Goal: Task Accomplishment & Management: Manage account settings

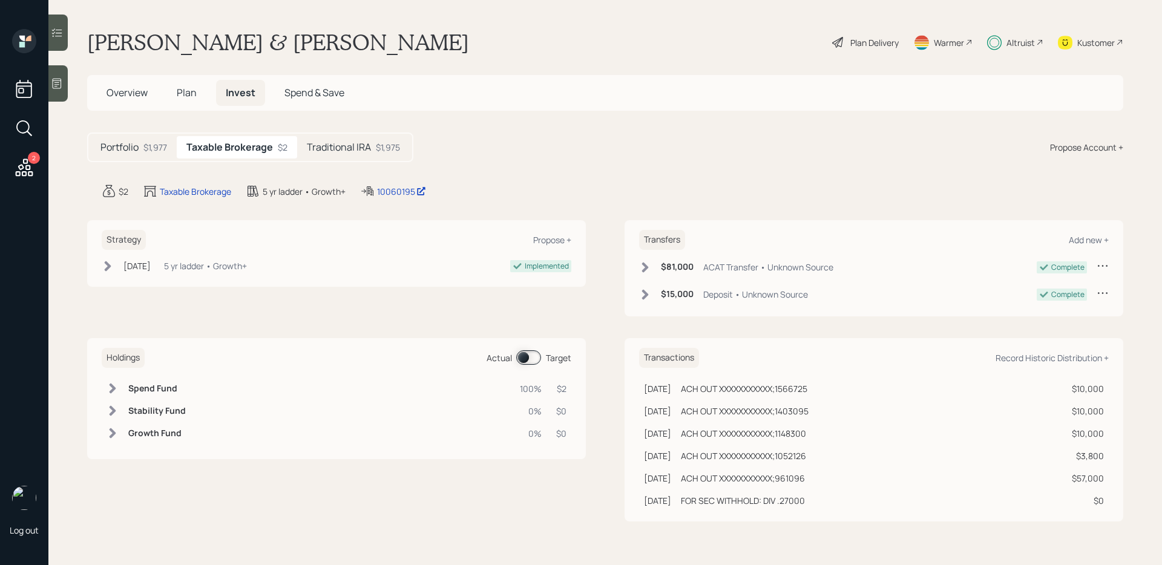
click at [319, 143] on h5 "Traditional IRA" at bounding box center [339, 148] width 64 height 12
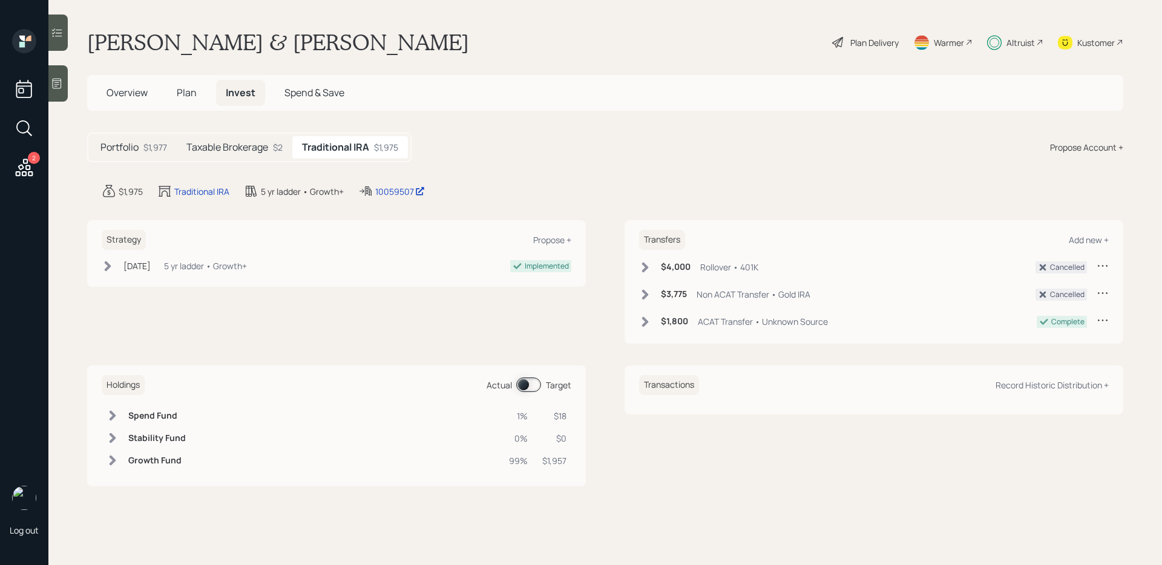
click at [257, 152] on h5 "Taxable Brokerage" at bounding box center [227, 148] width 82 height 12
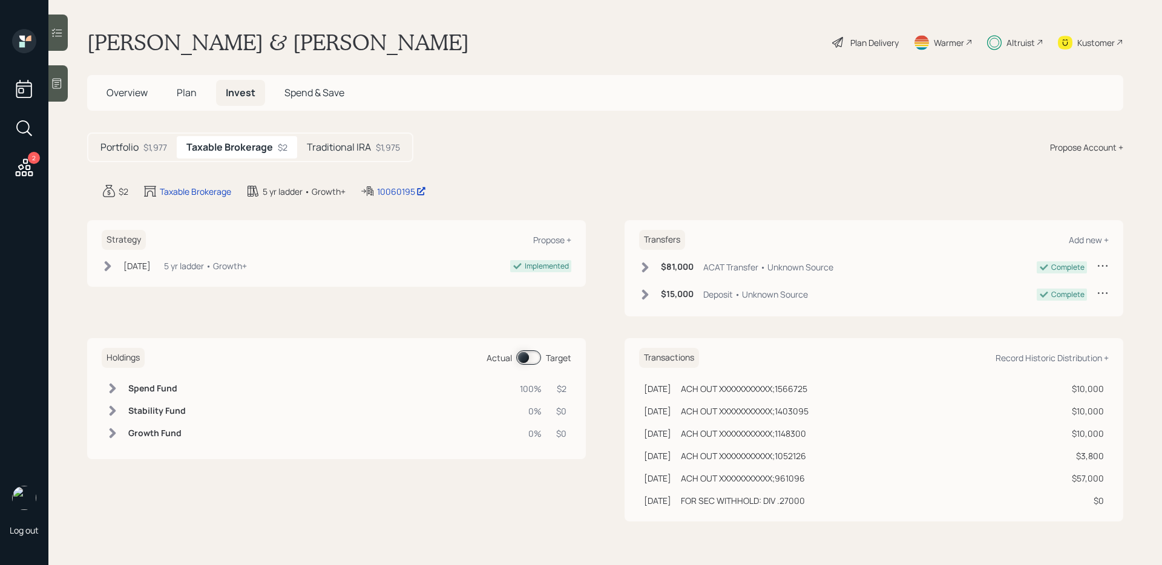
click at [372, 154] on div "Traditional IRA $1,975" at bounding box center [353, 147] width 113 height 22
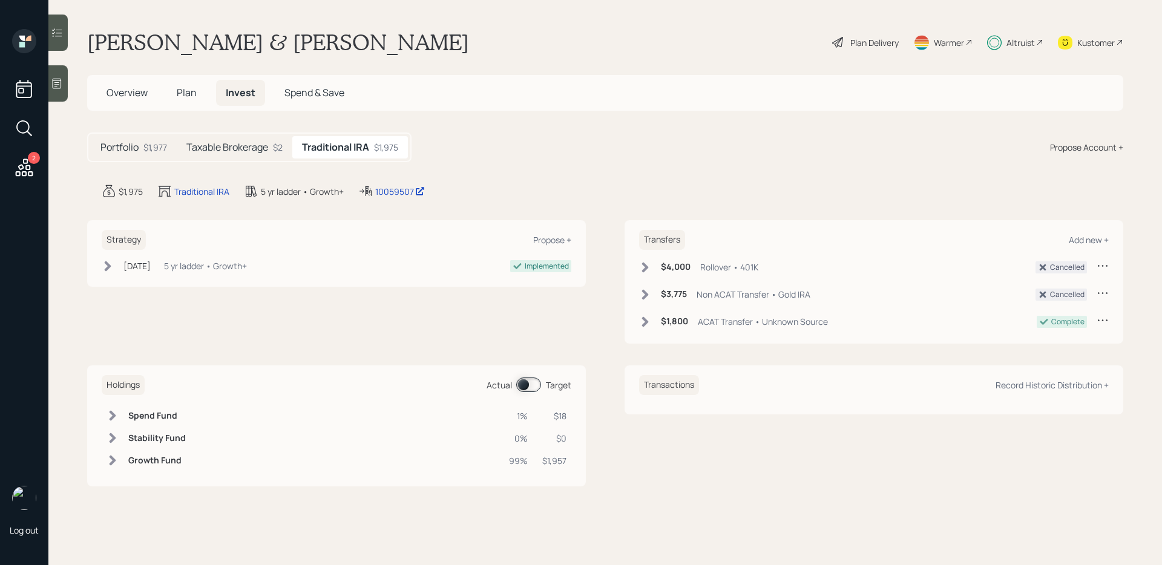
click at [524, 387] on span at bounding box center [528, 385] width 25 height 15
click at [530, 387] on span at bounding box center [528, 385] width 25 height 15
click at [546, 239] on div "Propose +" at bounding box center [552, 240] width 38 height 12
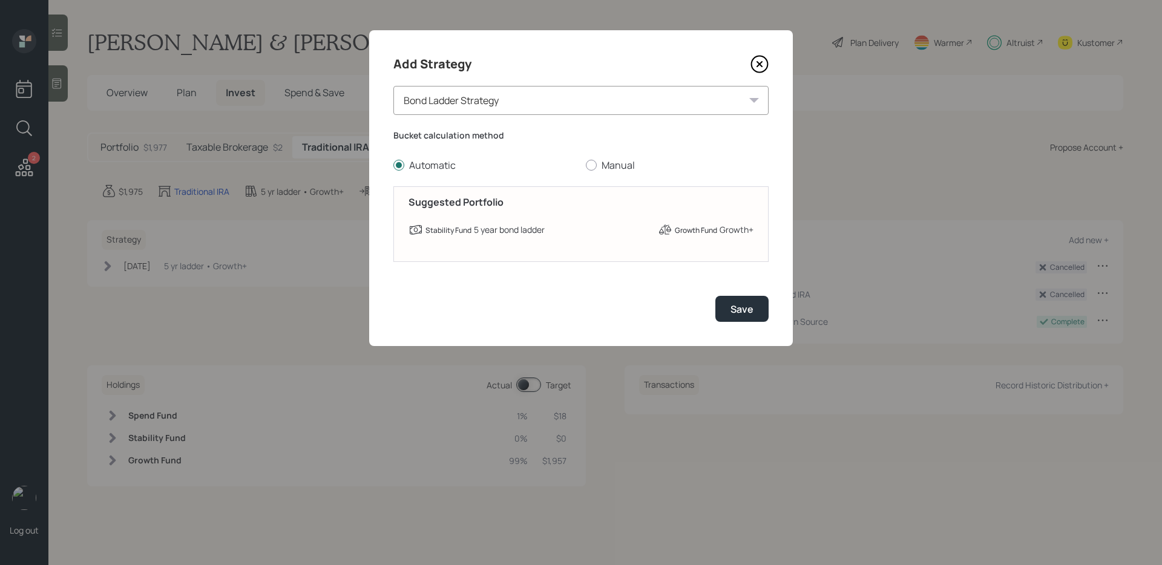
click at [476, 99] on div "Bond Ladder Strategy" at bounding box center [581, 100] width 375 height 29
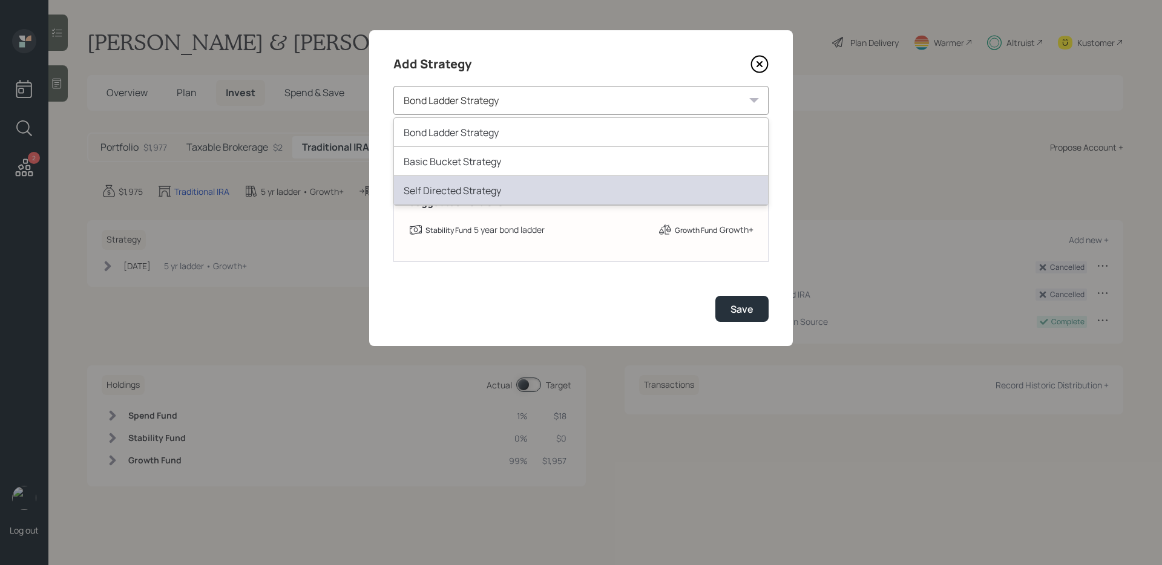
click at [469, 190] on div "Self Directed Strategy" at bounding box center [581, 190] width 374 height 29
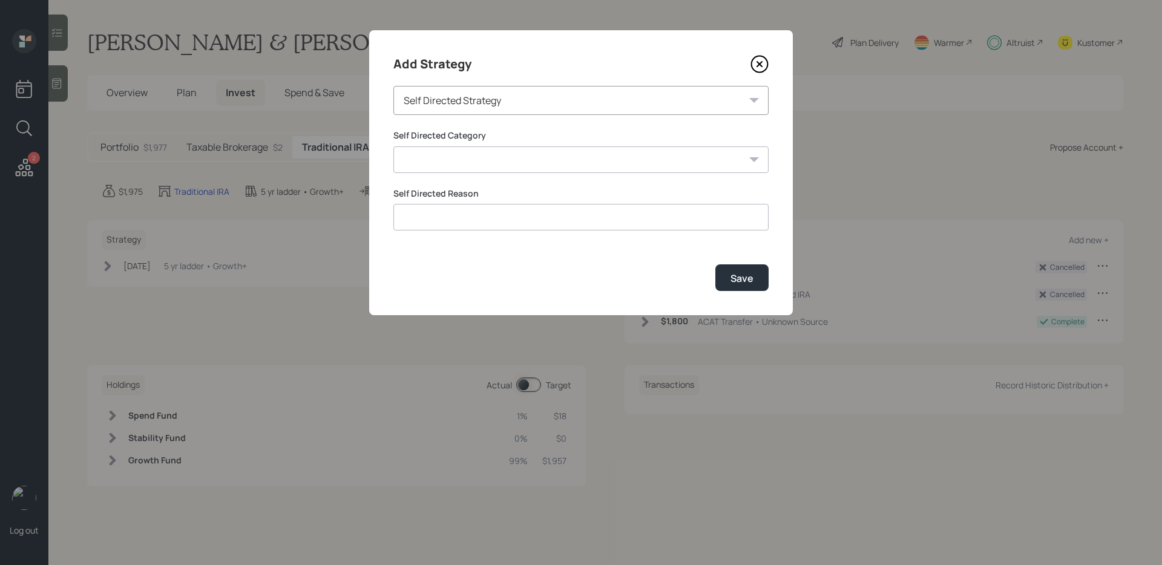
click at [757, 63] on icon at bounding box center [760, 64] width 18 height 18
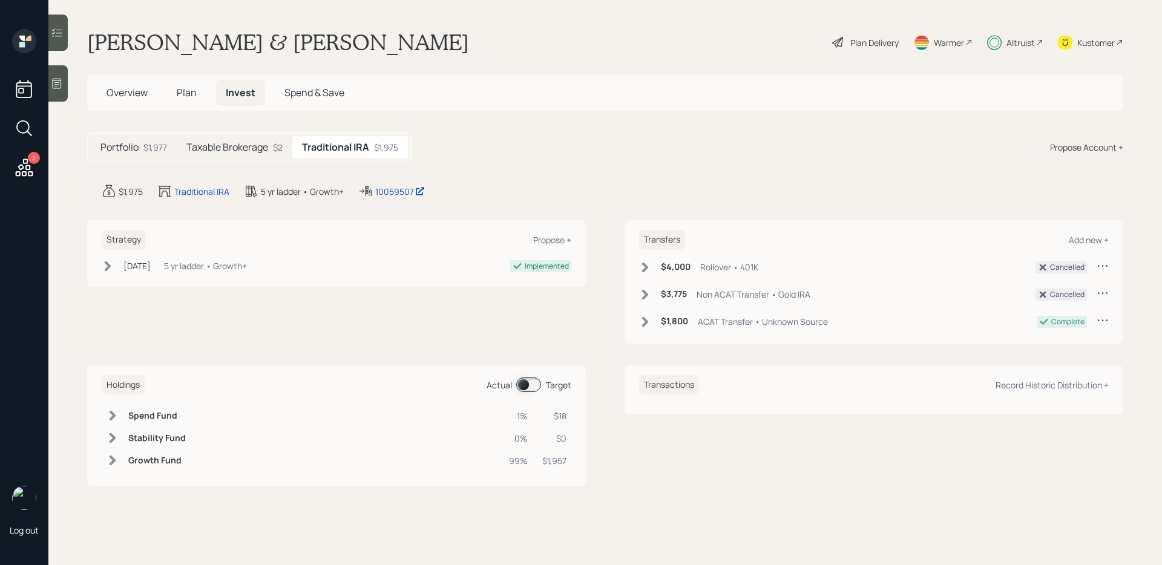
click at [1093, 38] on div "Kustomer" at bounding box center [1097, 42] width 38 height 13
click at [536, 242] on div "Propose +" at bounding box center [552, 240] width 38 height 12
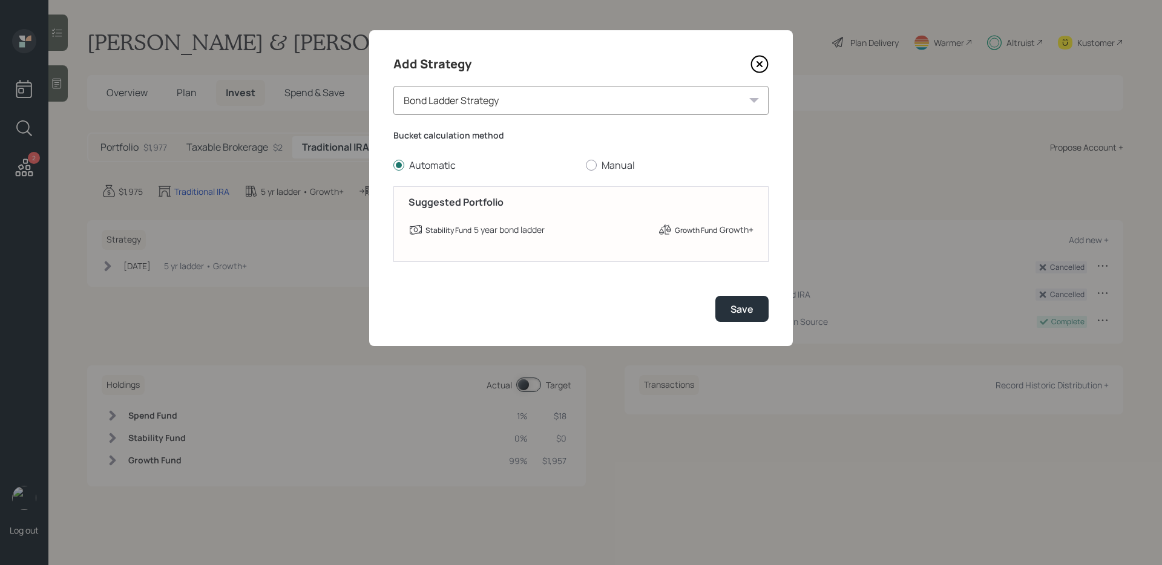
click at [445, 104] on div "Bond Ladder Strategy" at bounding box center [581, 100] width 375 height 29
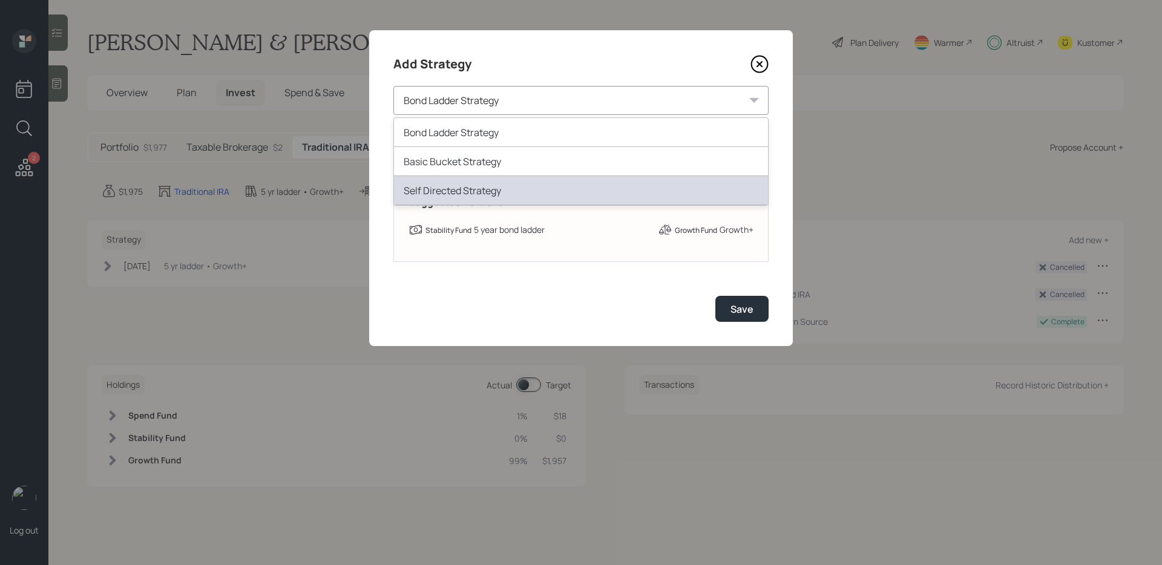
click at [445, 190] on div "Self Directed Strategy" at bounding box center [581, 190] width 374 height 29
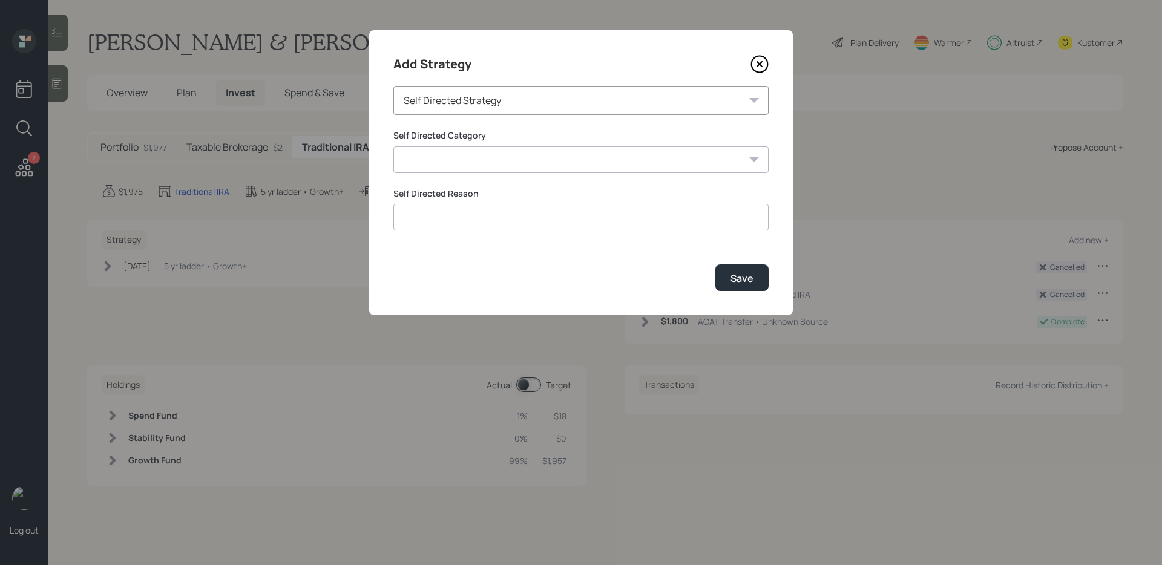
click at [430, 170] on select "Inherited IRA Legacy or Client Directed Holdings Other" at bounding box center [581, 160] width 375 height 27
select select "other"
click at [394, 147] on select "Inherited IRA Legacy or Client Directed Holdings Other" at bounding box center [581, 160] width 375 height 27
click at [415, 213] on input at bounding box center [581, 217] width 375 height 27
type input "Client is transferring assets out"
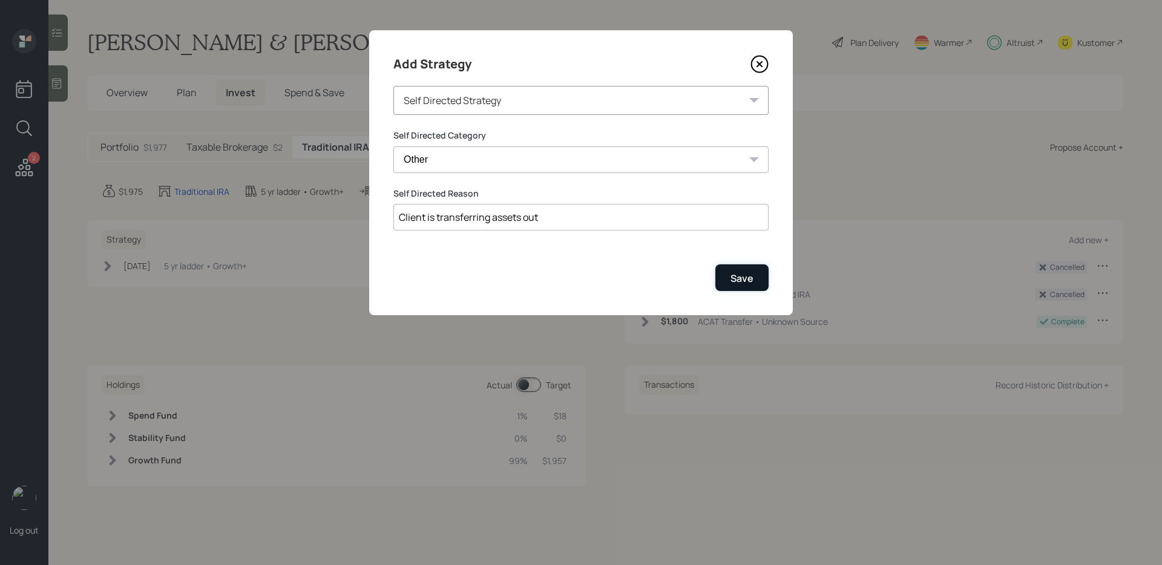
click at [733, 286] on button "Save" at bounding box center [742, 278] width 53 height 26
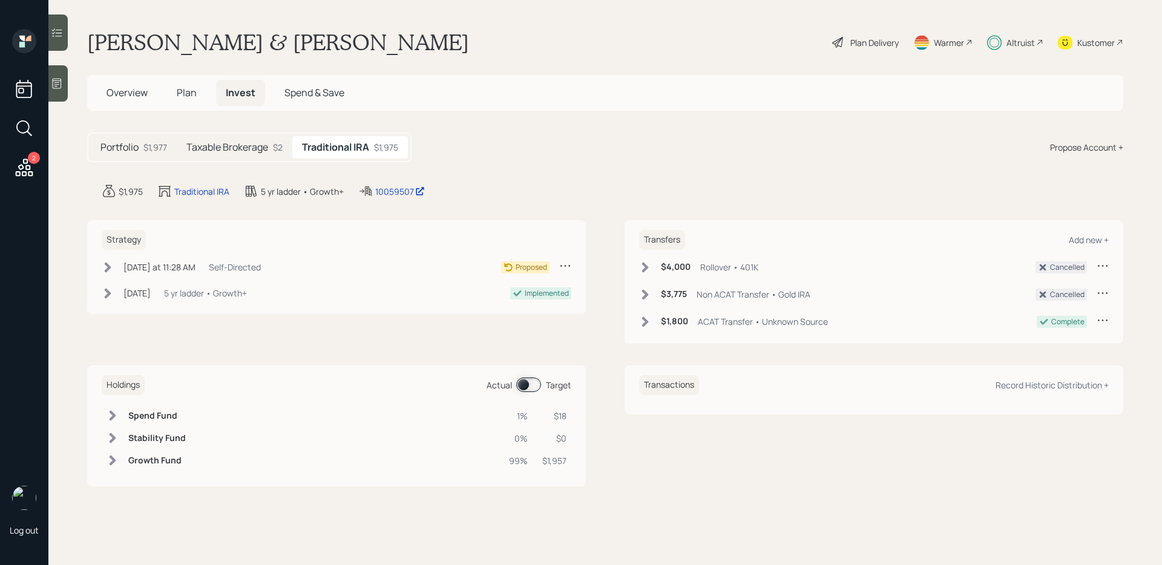
click at [108, 268] on icon at bounding box center [108, 267] width 7 height 10
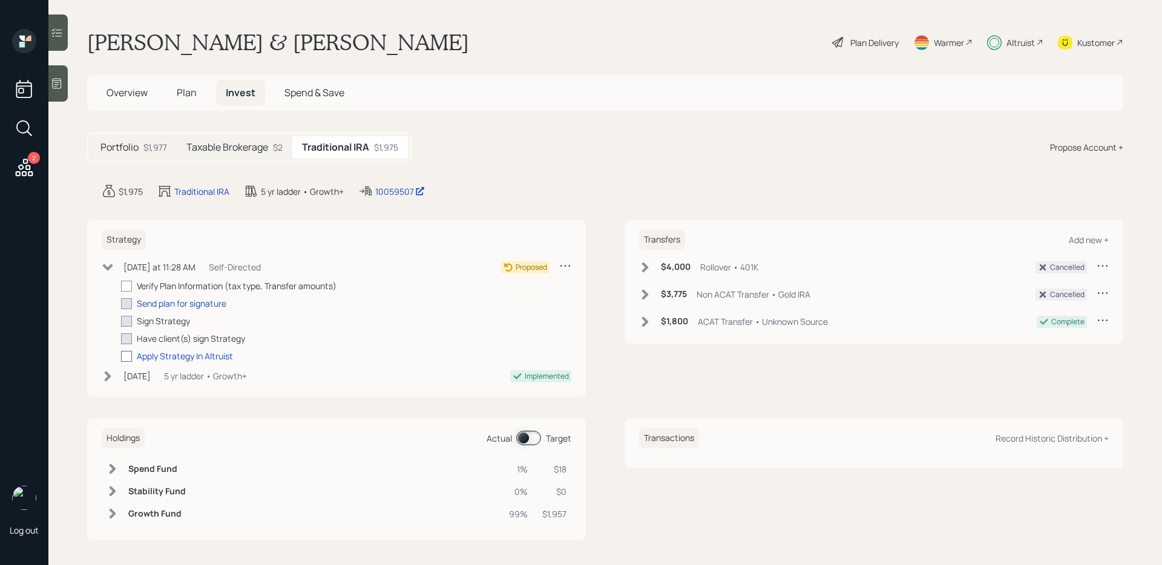
click at [125, 358] on div at bounding box center [126, 356] width 11 height 11
click at [121, 357] on input "checkbox" at bounding box center [120, 356] width 1 height 1
checkbox input "true"
click at [229, 143] on h5 "Taxable Brokerage" at bounding box center [227, 148] width 82 height 12
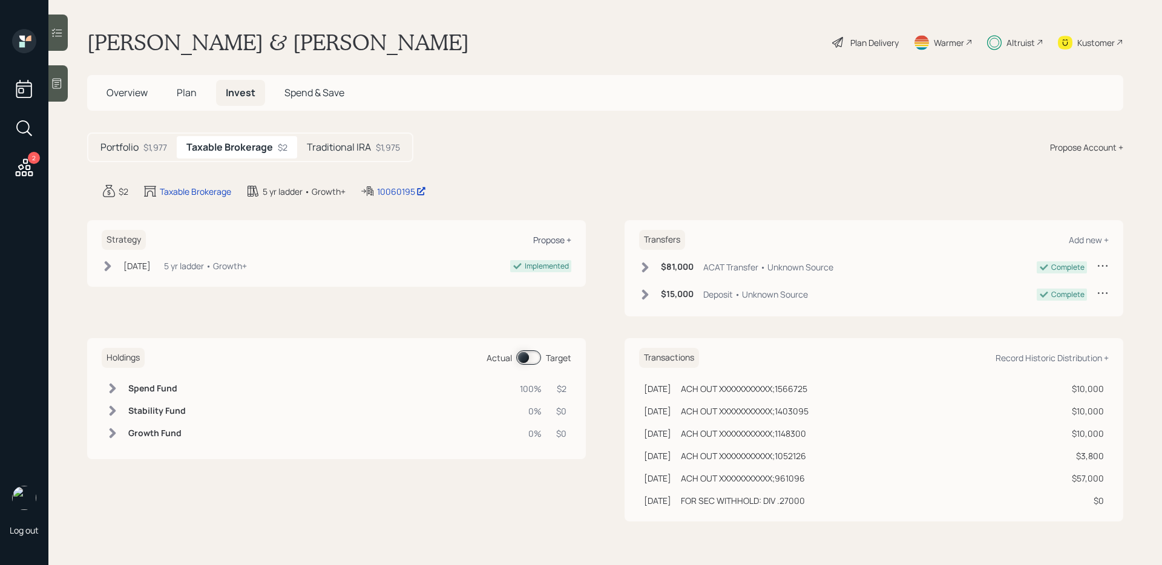
click at [541, 240] on div "Propose +" at bounding box center [552, 240] width 38 height 12
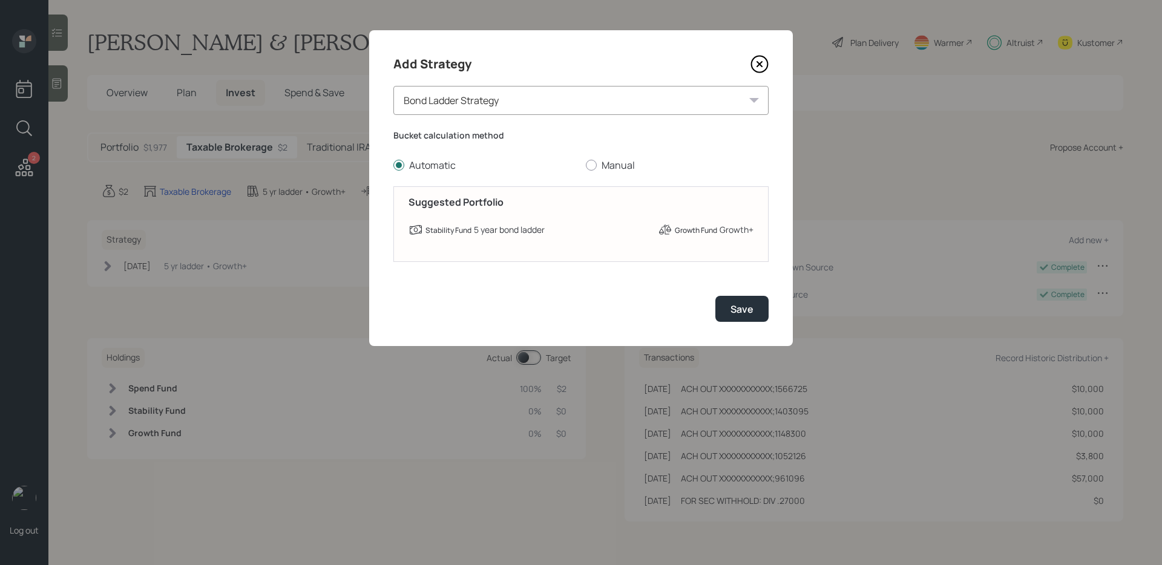
click at [467, 94] on div "Bond Ladder Strategy" at bounding box center [581, 100] width 375 height 29
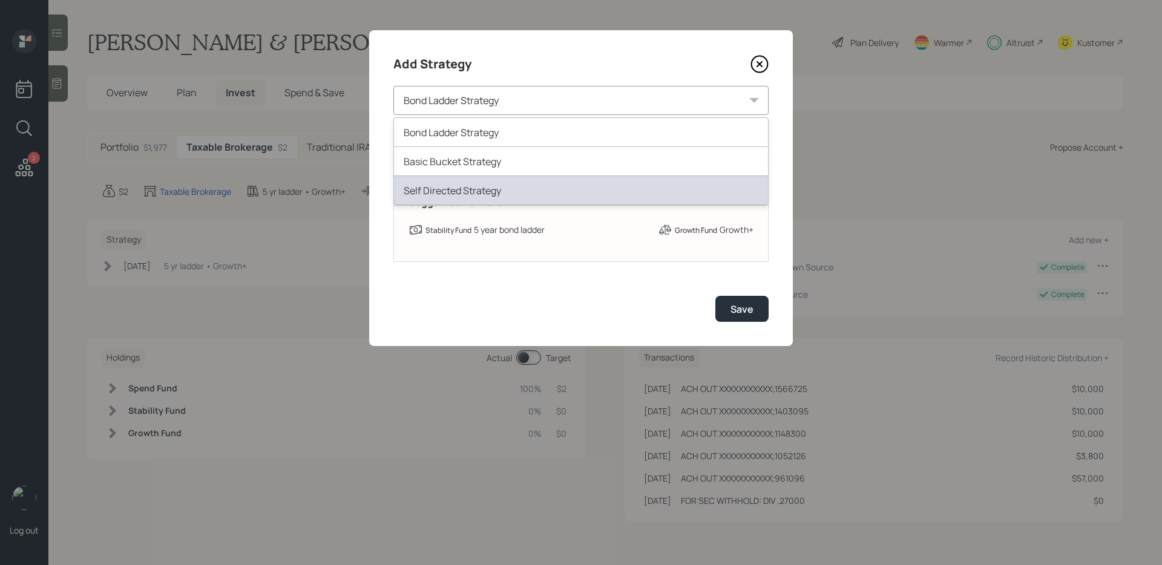
click at [460, 185] on div "Self Directed Strategy" at bounding box center [581, 190] width 374 height 29
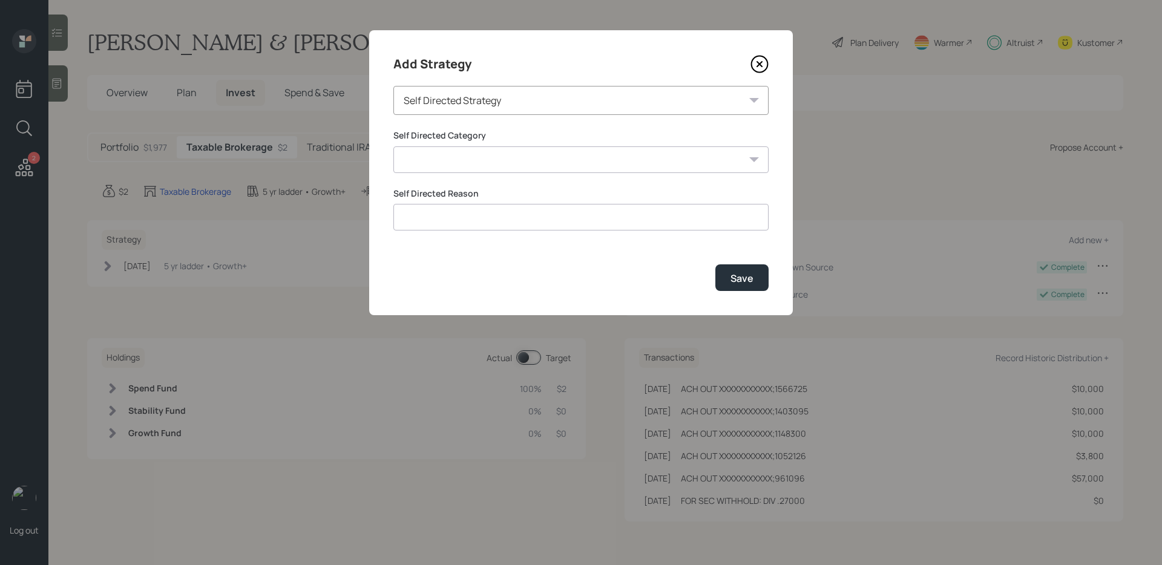
click at [476, 163] on select "Inherited IRA Legacy or Client Directed Holdings Other" at bounding box center [581, 160] width 375 height 27
select select "other"
click at [394, 147] on select "Inherited IRA Legacy or Client Directed Holdings Other" at bounding box center [581, 160] width 375 height 27
click at [434, 217] on input at bounding box center [581, 217] width 375 height 27
type input "Client is moving assets out"
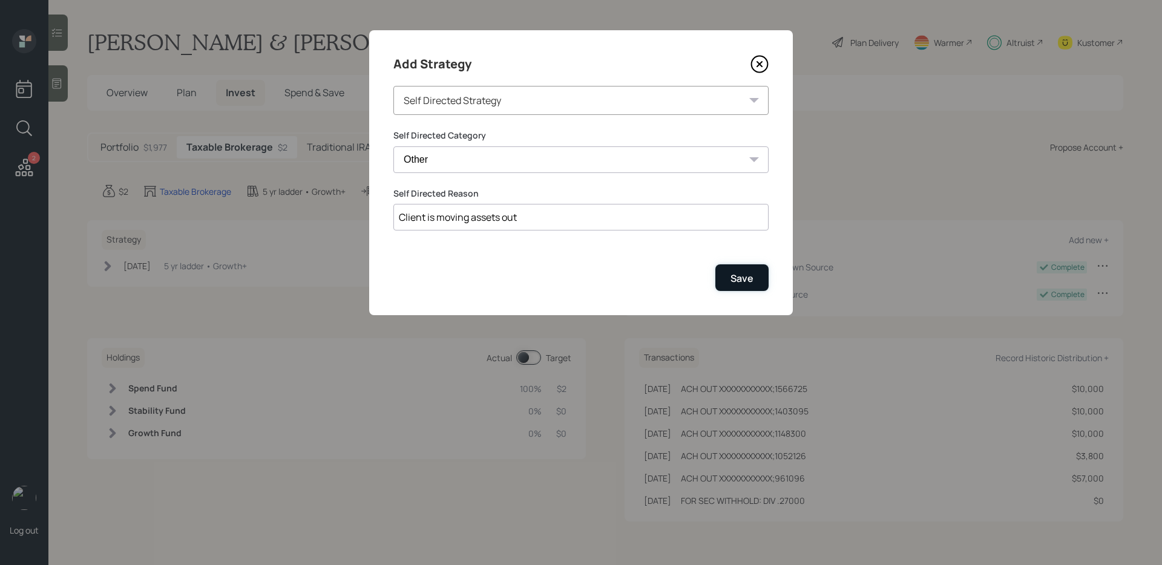
click at [732, 282] on div "Save" at bounding box center [742, 278] width 23 height 13
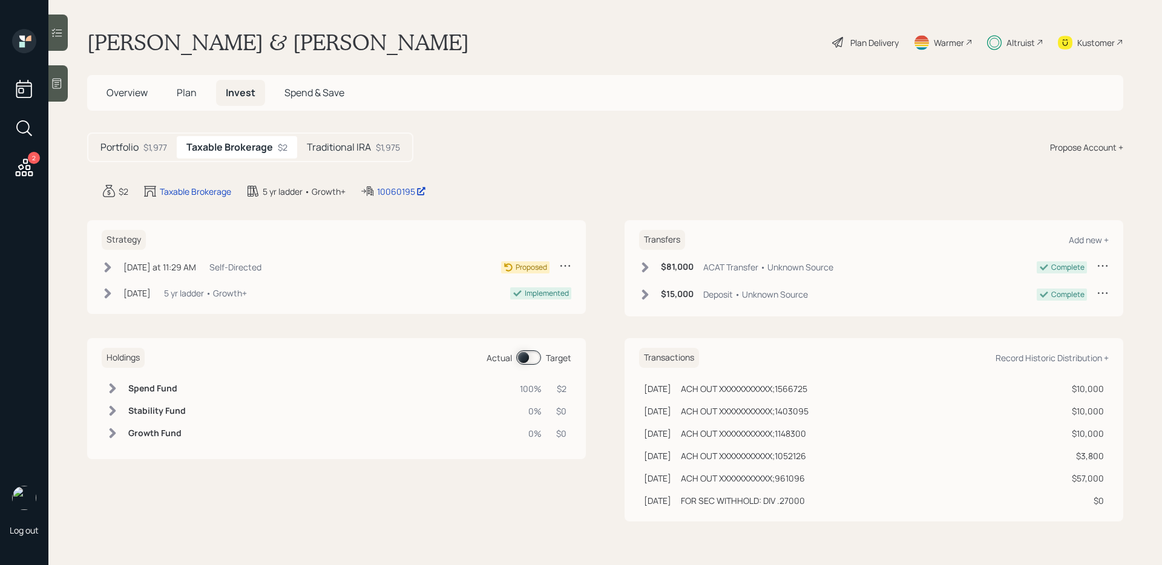
click at [110, 265] on icon at bounding box center [108, 268] width 12 height 12
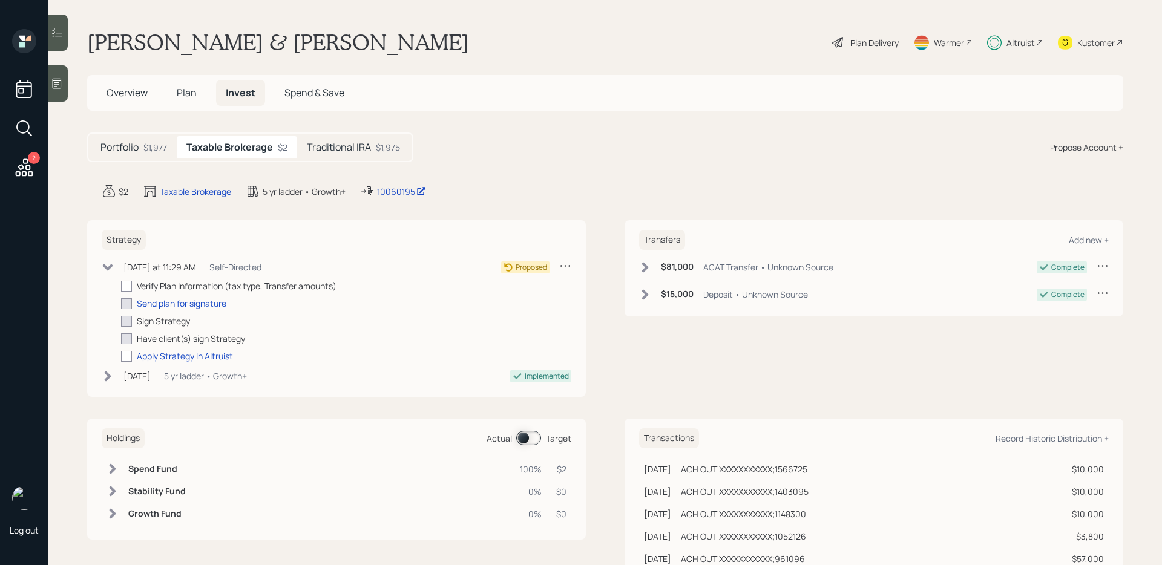
click at [124, 348] on div "Verify Plan Information (tax type, Transfer amounts) Send plan for signature Si…" at bounding box center [346, 321] width 450 height 83
click at [124, 355] on div at bounding box center [126, 356] width 11 height 11
click at [121, 356] on input "checkbox" at bounding box center [120, 356] width 1 height 1
checkbox input "true"
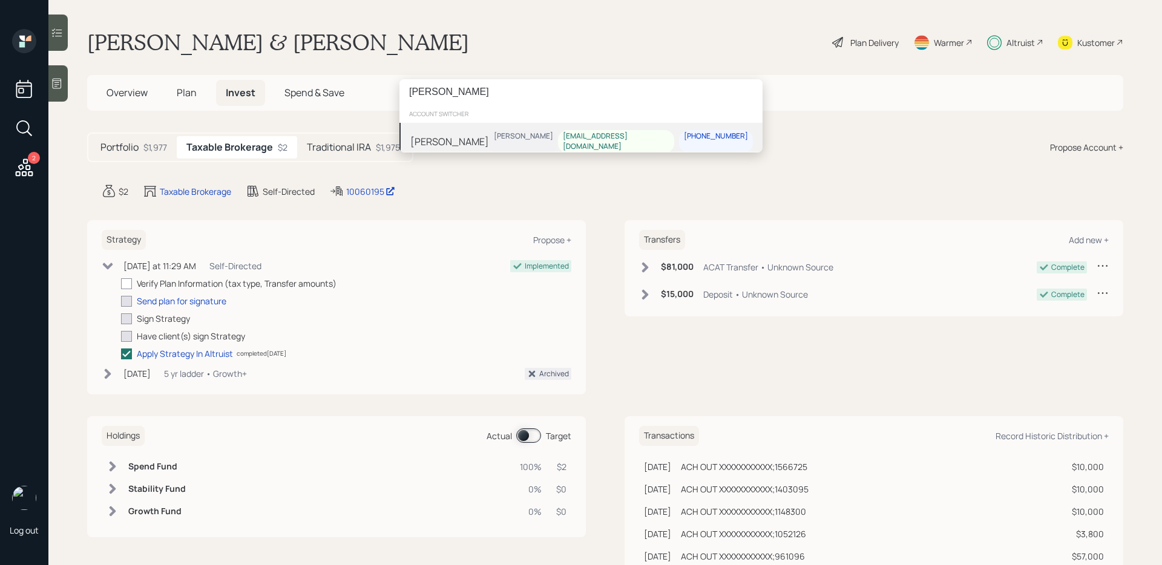
type input "[PERSON_NAME]"
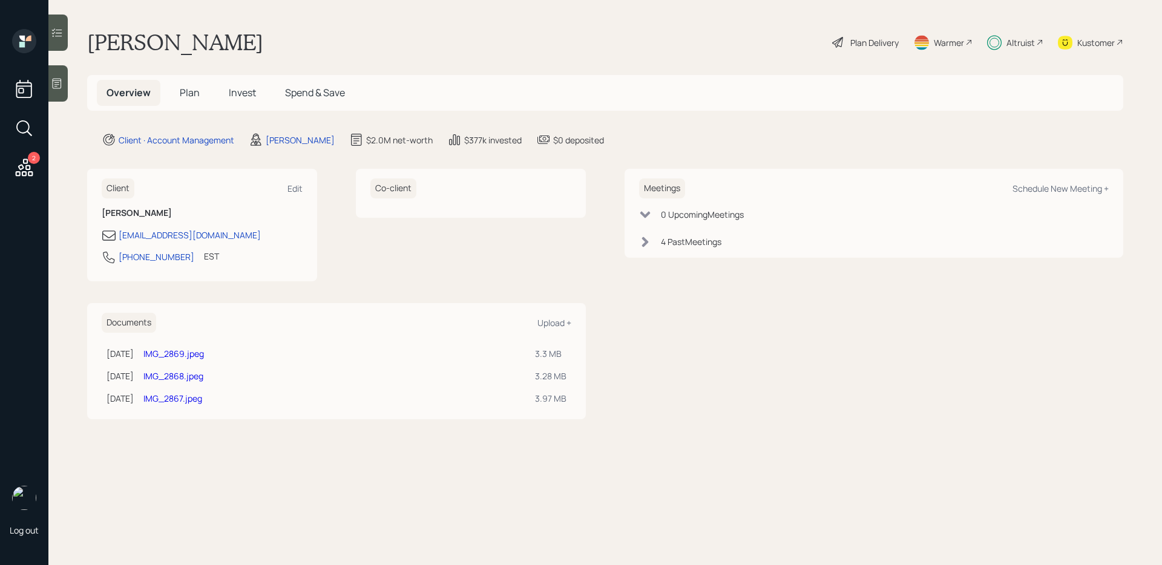
click at [240, 91] on span "Invest" at bounding box center [242, 92] width 27 height 13
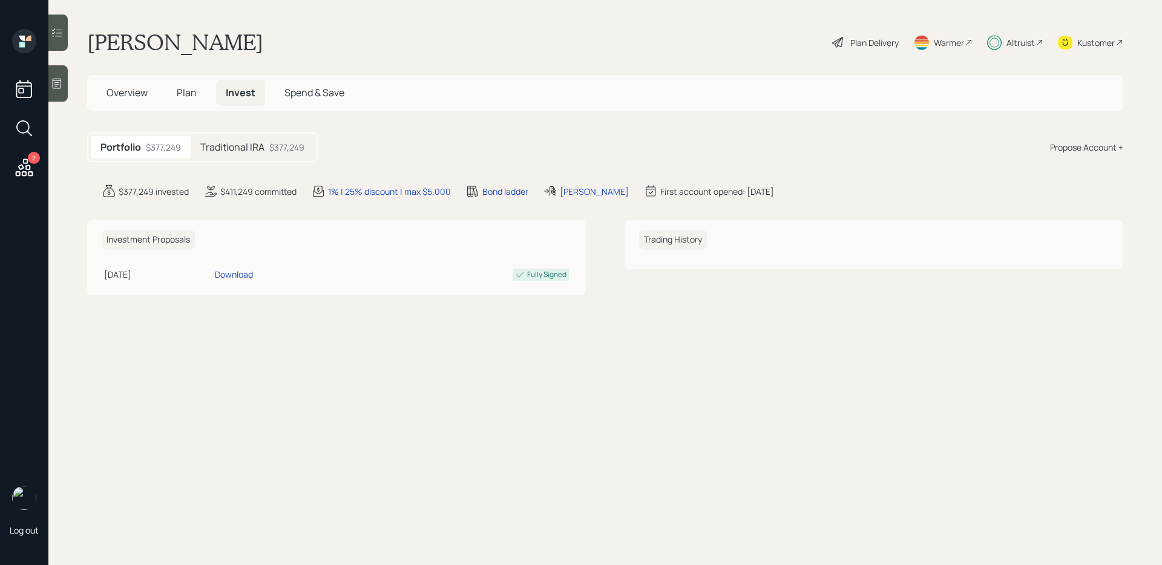
click at [279, 153] on div "$377,249" at bounding box center [286, 147] width 35 height 13
